Goal: Find contact information: Find contact information

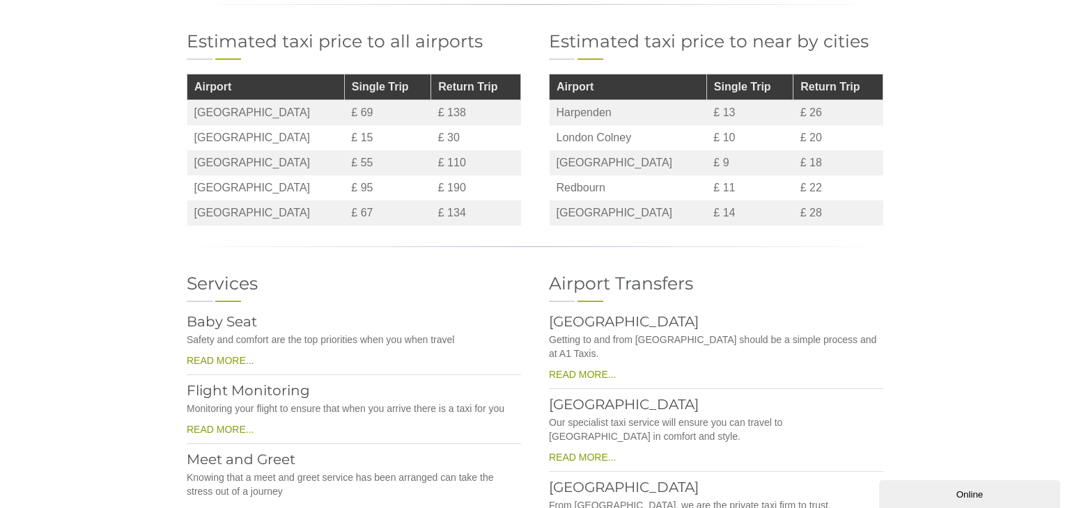
scroll to position [1056, 0]
click at [218, 355] on link "READ MORE..." at bounding box center [220, 360] width 67 height 11
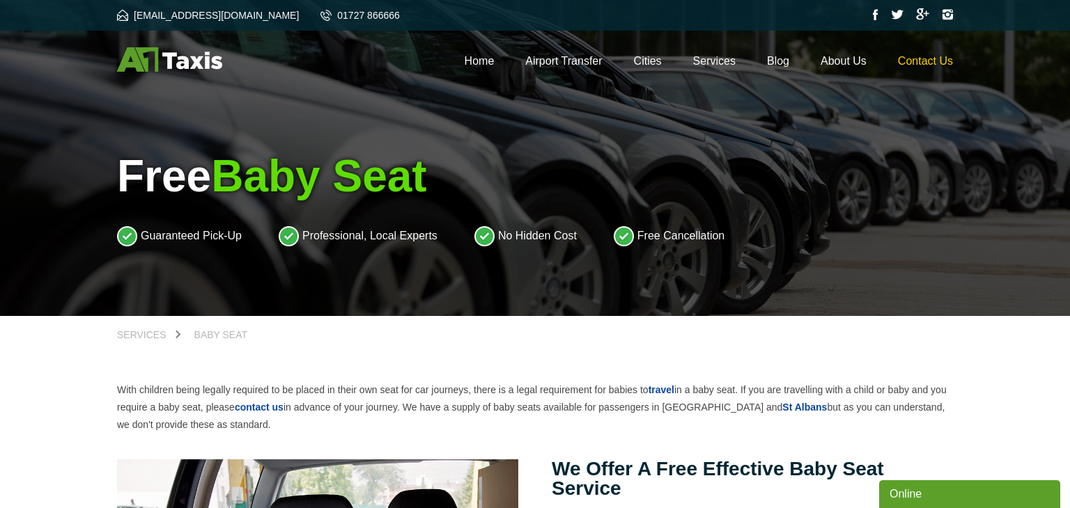
click at [924, 65] on link "Contact Us" at bounding box center [925, 61] width 55 height 12
